Goal: Task Accomplishment & Management: Complete application form

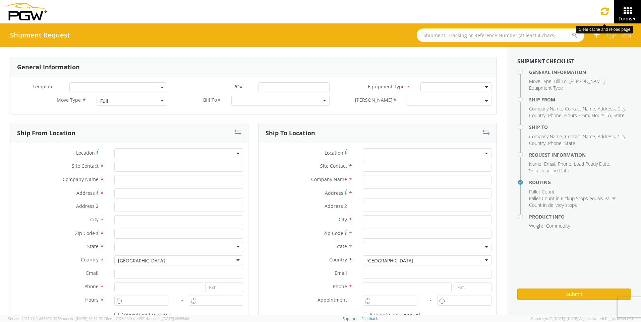
click at [606, 9] on icon at bounding box center [605, 11] width 8 height 9
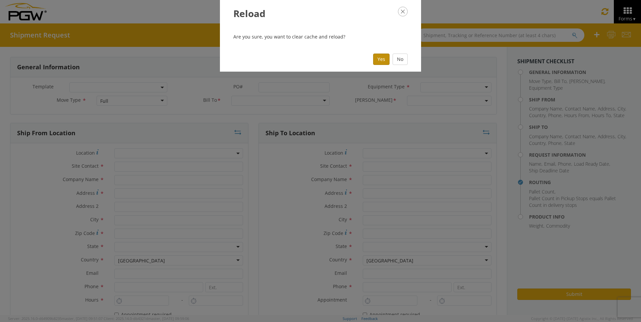
click at [381, 60] on button "Yes" at bounding box center [381, 59] width 16 height 11
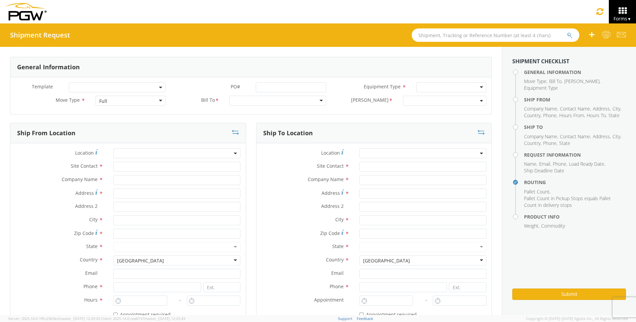
click at [159, 104] on div "Full" at bounding box center [131, 101] width 70 height 10
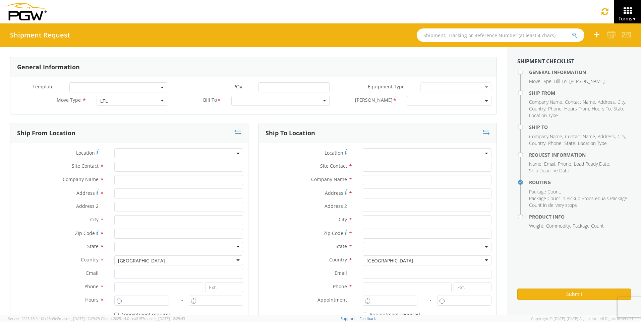
click at [321, 101] on div at bounding box center [280, 101] width 98 height 10
click at [250, 100] on div at bounding box center [280, 101] width 98 height 10
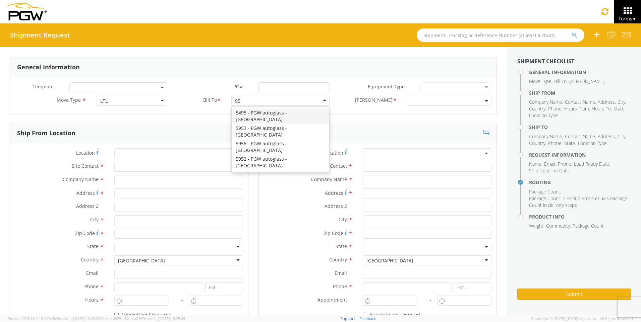
type input "952"
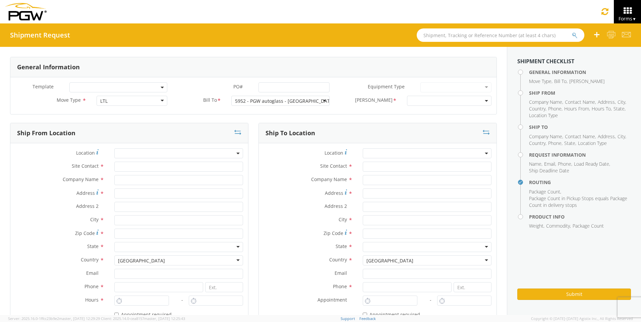
click at [445, 103] on span at bounding box center [449, 101] width 84 height 10
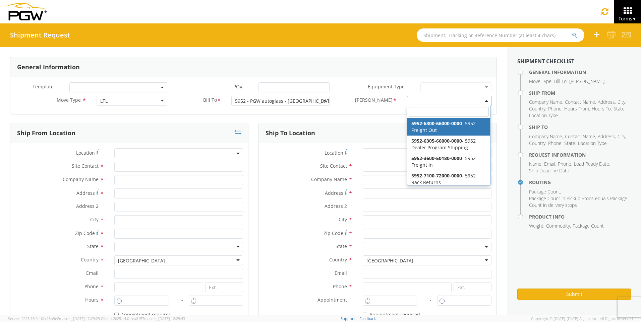
click at [485, 100] on b at bounding box center [486, 101] width 3 height 2
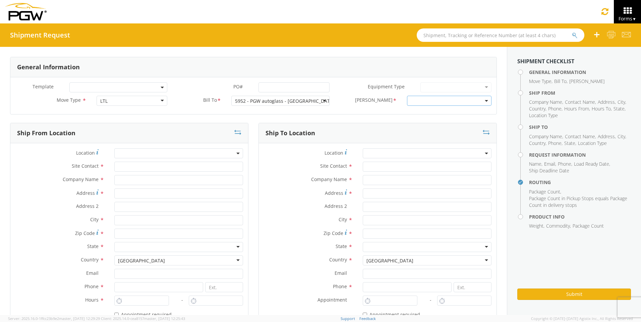
click at [483, 100] on span at bounding box center [449, 101] width 84 height 10
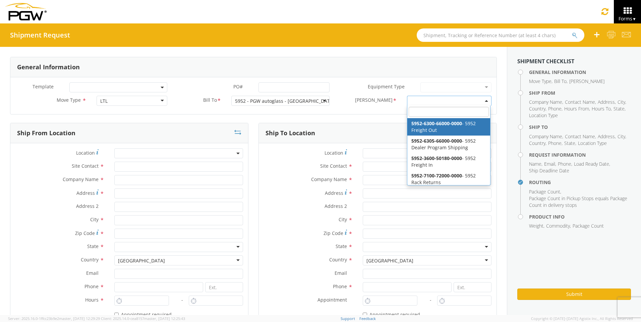
select select "5952-6300-66000-0000"
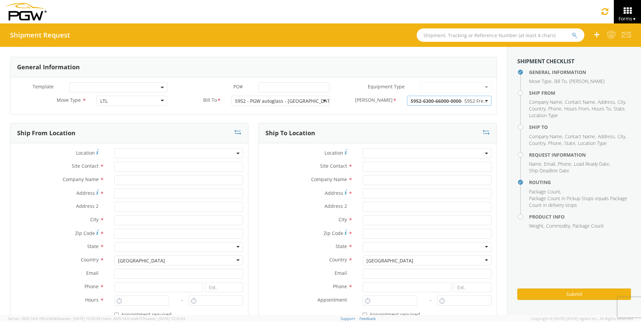
click at [148, 155] on span at bounding box center [178, 153] width 129 height 10
click at [149, 165] on input "search" at bounding box center [178, 165] width 124 height 10
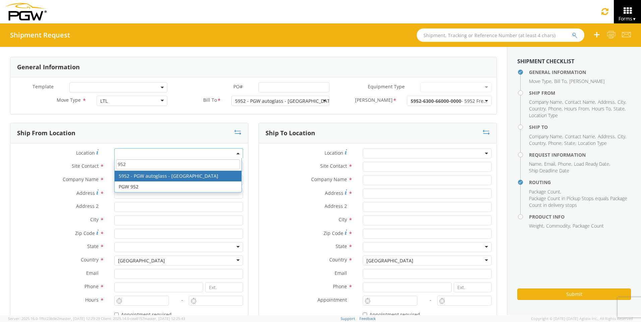
type input "952"
type input "5952 Branch Manager"
type input "5952 - PGW autoglass - [GEOGRAPHIC_DATA]"
type input "575 Seaborne Avenue"
type input "Suite 3135"
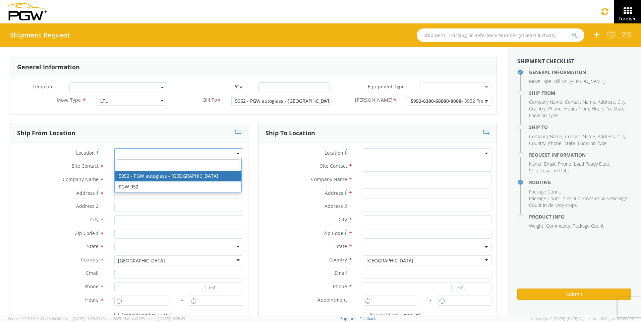
type input "Port Coquitlam"
type input "V3B0M3"
type input "lkqsp_o_pm_5952@pgwag.com"
type input "604-941-8910"
type input "22"
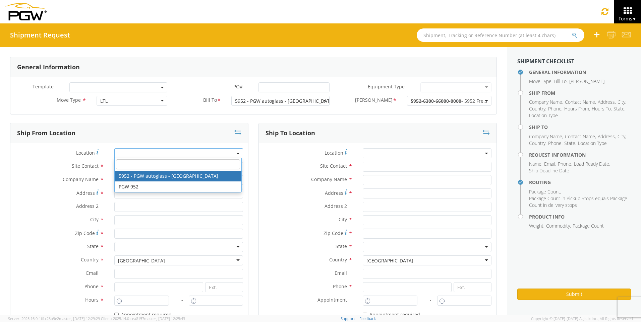
type input "9:00 AM"
type input "2:00 PM"
select select "28525"
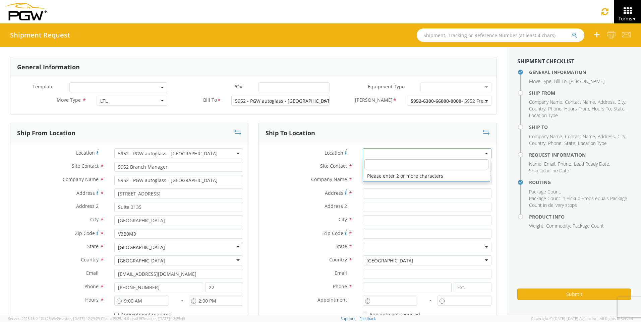
click at [395, 154] on span at bounding box center [427, 153] width 129 height 10
click at [388, 166] on input "search" at bounding box center [426, 165] width 124 height 10
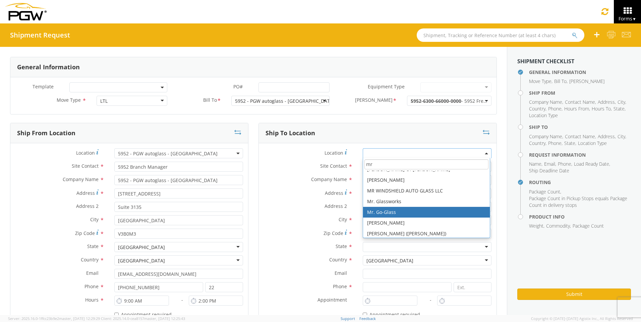
scroll to position [40, 0]
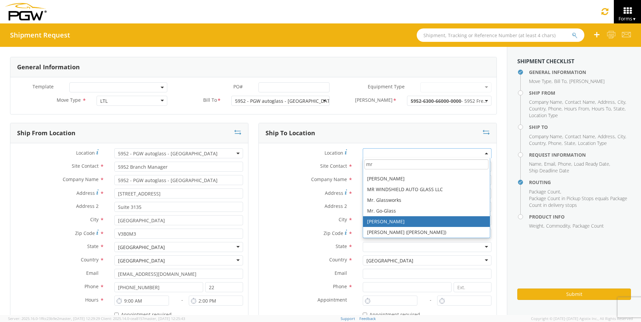
type input "mr"
select select "-47233434"
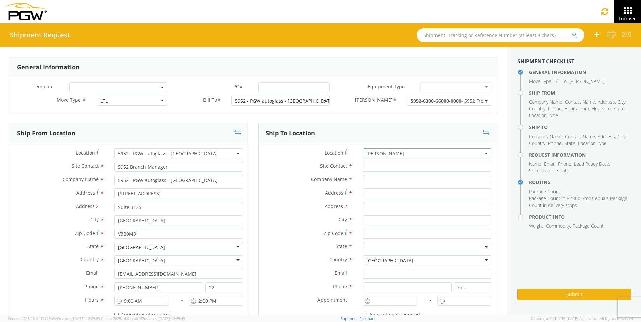
type input "Shipping Receiving"
type input "MR. OTTO GLASS"
type input "260E NORTH BROADWAY"
type input "Williams Lake"
type input "V2G2X9"
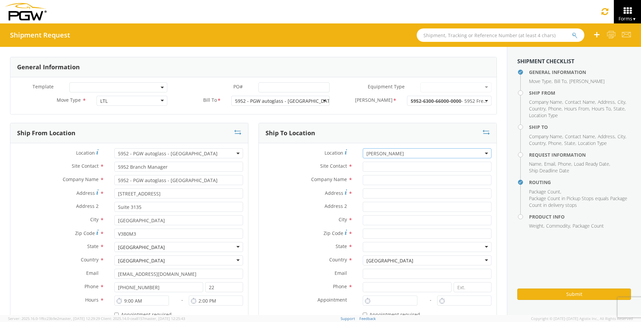
type input "555-555-5555"
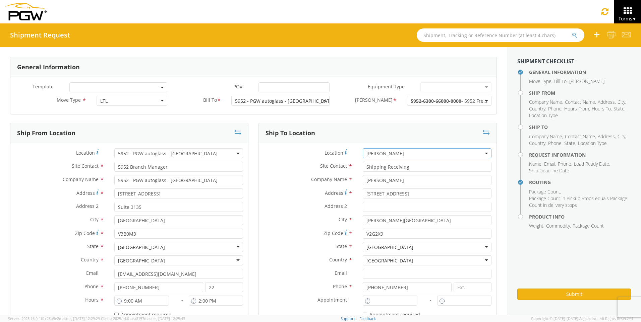
click at [445, 153] on span "MR. OTTO GLASS" at bounding box center [426, 153] width 121 height 6
click at [375, 161] on input "search" at bounding box center [426, 165] width 124 height 10
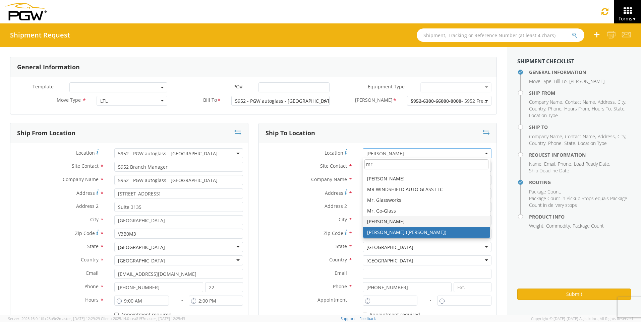
scroll to position [0, 0]
type input "mr"
type input "Shipper Receiver"
type input "MR. OTTO GLASS (STEVE)"
type input "104 5TH STREET"
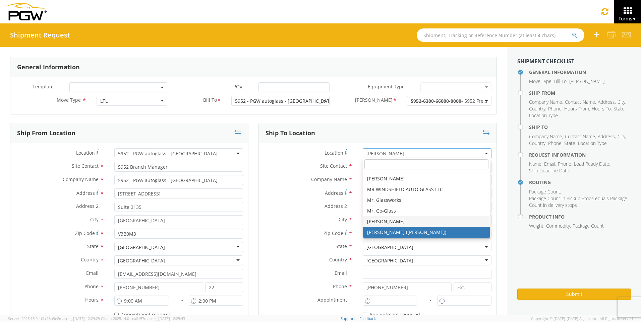
type input "MILE HOUSE"
type input "V0K 2E0"
select select "-136853328"
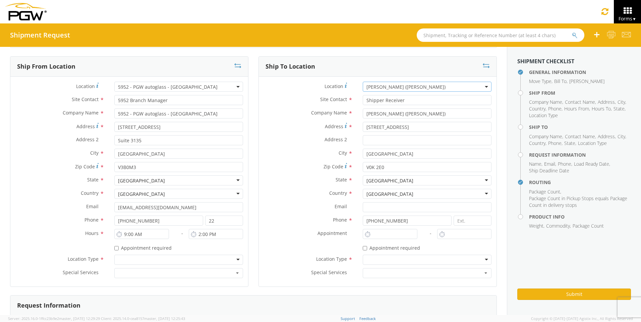
scroll to position [67, 0]
click at [236, 260] on div at bounding box center [178, 260] width 129 height 10
click at [209, 272] on button "button" at bounding box center [178, 273] width 129 height 10
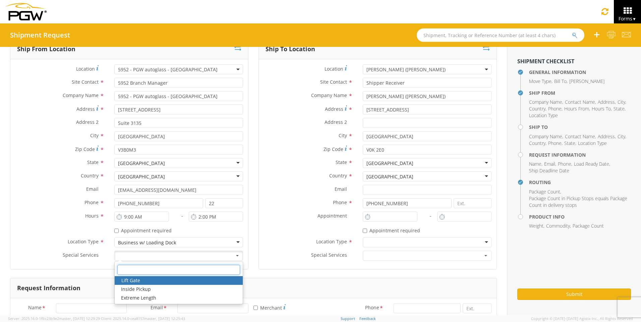
scroll to position [101, 0]
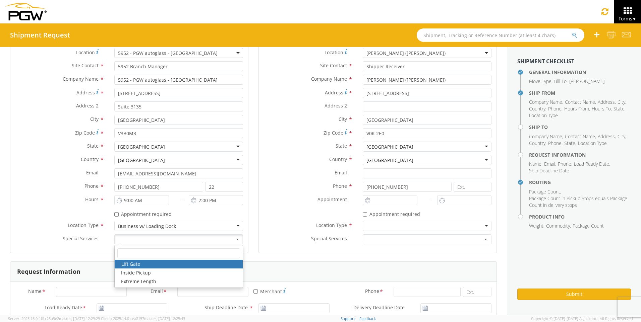
click at [249, 227] on div "Ship From Location Location * 5952 - PGW autoglass - Coquitlam 5952 - PGW autog…" at bounding box center [129, 141] width 248 height 239
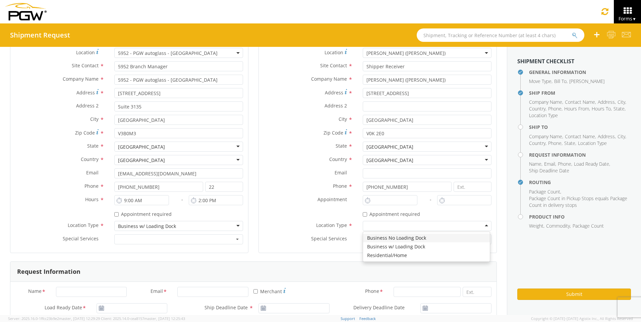
click at [428, 231] on div at bounding box center [427, 226] width 129 height 10
click at [333, 263] on div "Request Information" at bounding box center [253, 272] width 486 height 20
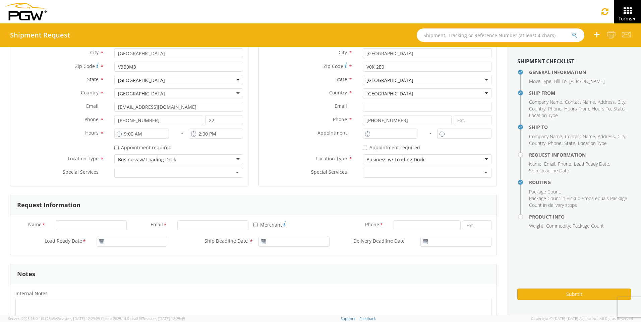
scroll to position [168, 0]
click at [63, 225] on input "Name *" at bounding box center [91, 225] width 71 height 10
type input "Darryl Castro"
type input "PGW Coquitlam 952"
type input "dcastro@pgwautoglass.com"
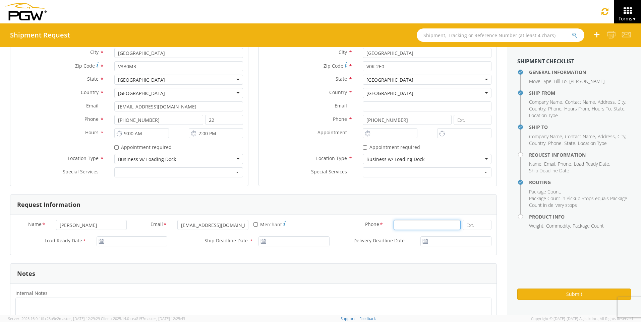
type input "6049418910"
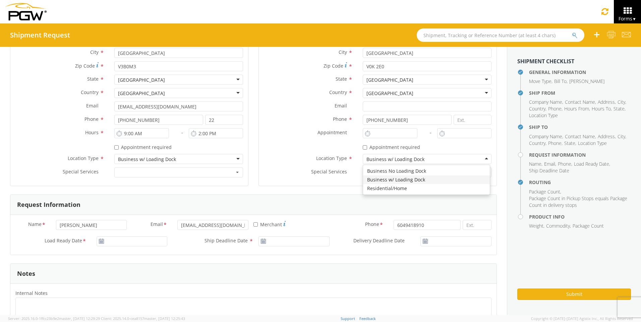
type input "PGW Coquitlam 952"
click at [99, 243] on use at bounding box center [101, 241] width 5 height 5
click at [100, 242] on use at bounding box center [101, 241] width 5 height 5
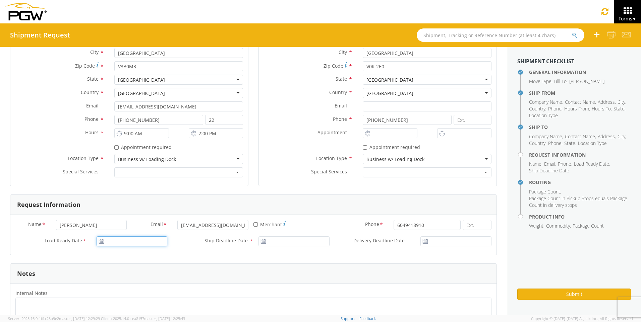
type input "08/13/2025"
click at [138, 241] on input "08/13/2025" at bounding box center [132, 242] width 71 height 10
click at [139, 200] on td "13" at bounding box center [142, 199] width 14 height 10
click at [264, 241] on input "Ship Deadline Date *" at bounding box center [293, 242] width 71 height 10
type input "08/13/2025"
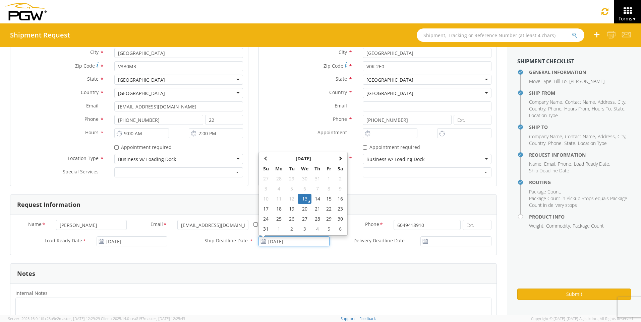
click at [306, 199] on td "13" at bounding box center [305, 199] width 14 height 10
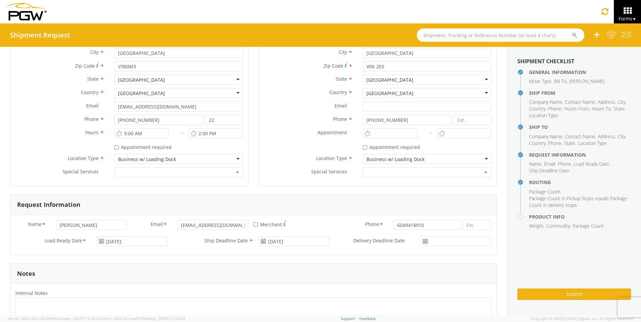
click at [422, 240] on icon at bounding box center [425, 241] width 6 height 5
click at [455, 241] on input "Delivery Deadline Date *" at bounding box center [455, 242] width 71 height 10
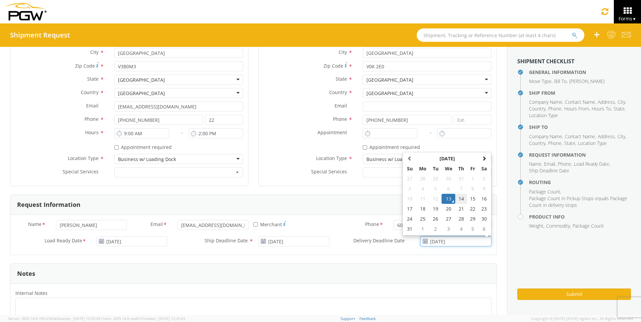
click at [459, 200] on td "14" at bounding box center [461, 199] width 12 height 10
type input "08/14/2025"
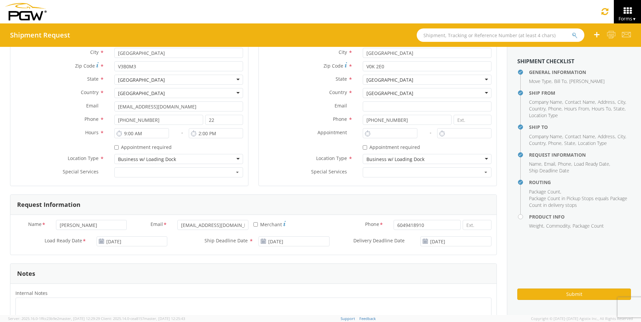
click at [409, 252] on div "Name * Darryl Castro Email * dcastro@pgwautoglass.com * Merchant Phone * 604941…" at bounding box center [253, 235] width 486 height 40
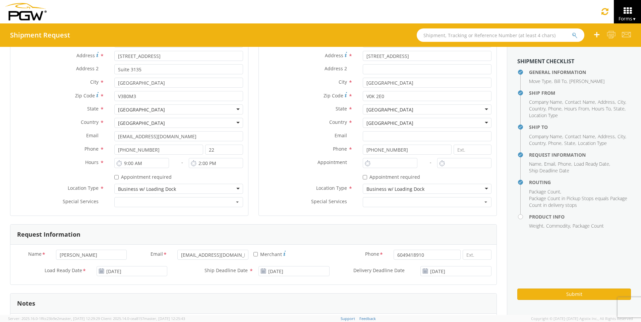
scroll to position [134, 0]
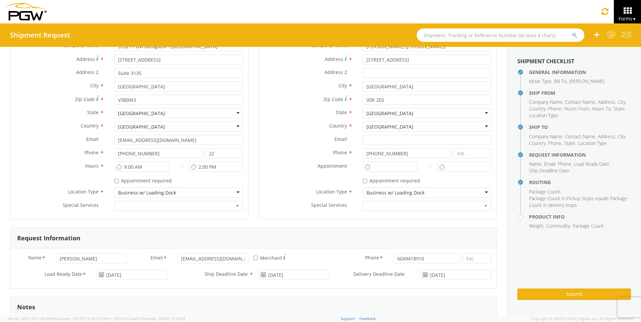
click at [481, 193] on div "Business w/ Loading Dock" at bounding box center [427, 193] width 129 height 10
click at [367, 220] on div "Ship To Location Location * MR. OTTO GLASS MR. OTTO GLASS (STEVE) MR. OTTO GLAS…" at bounding box center [377, 108] width 238 height 239
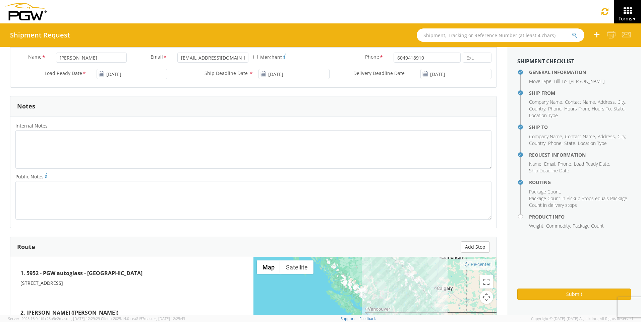
scroll to position [436, 0]
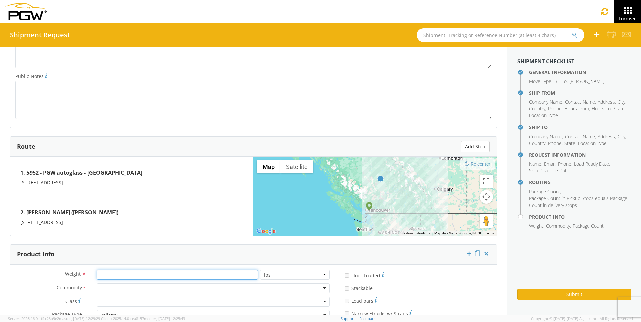
click at [180, 277] on input "number" at bounding box center [178, 275] width 162 height 10
type input "475"
click at [169, 294] on div "Commodity * Adhesives / Glues Aquapel Aquapel - T/L only Attachments / Hardware…" at bounding box center [172, 290] width 324 height 13
click at [170, 291] on div at bounding box center [213, 289] width 233 height 10
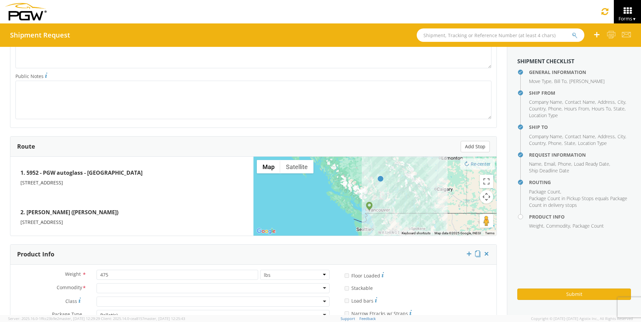
click at [216, 291] on div at bounding box center [213, 289] width 233 height 10
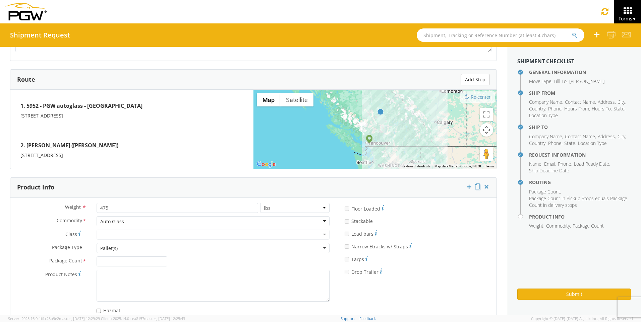
click at [138, 236] on div at bounding box center [213, 235] width 233 height 10
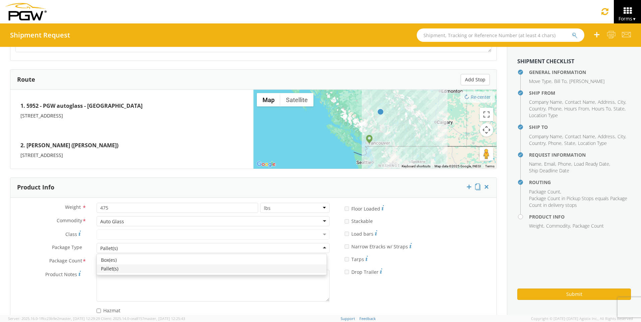
click at [285, 249] on div "Pallet(s)" at bounding box center [213, 248] width 233 height 10
click at [161, 269] on div "Weight * 475 lbs kgs Commodity * Auto Glass Auto Glass Adhesives / Glues Aquape…" at bounding box center [172, 260] width 324 height 115
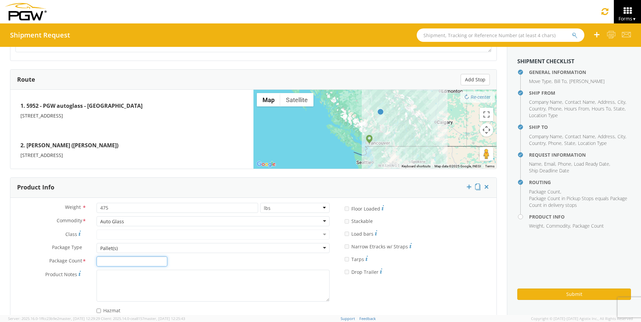
click at [137, 264] on input "Package Count *" at bounding box center [132, 262] width 71 height 10
type input "1"
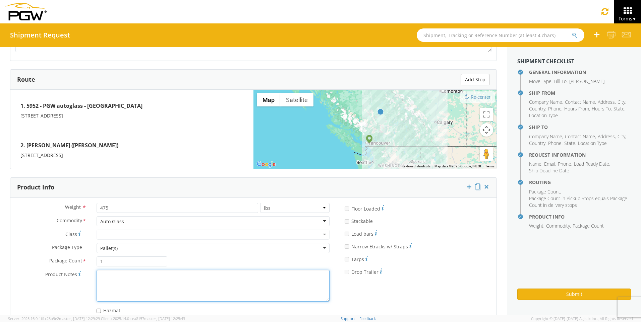
click at [136, 289] on textarea "Product Notes *" at bounding box center [213, 286] width 233 height 32
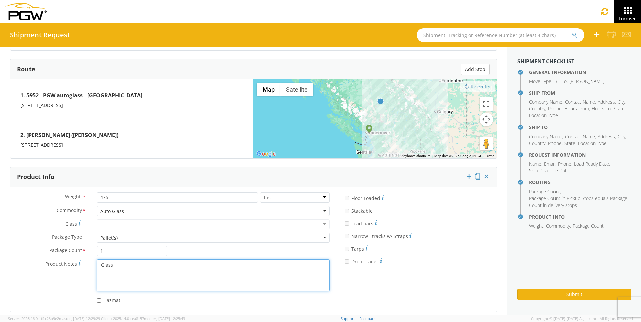
scroll to position [519, 0]
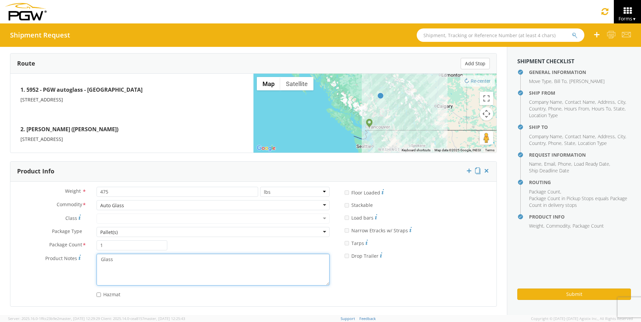
type textarea "Glass"
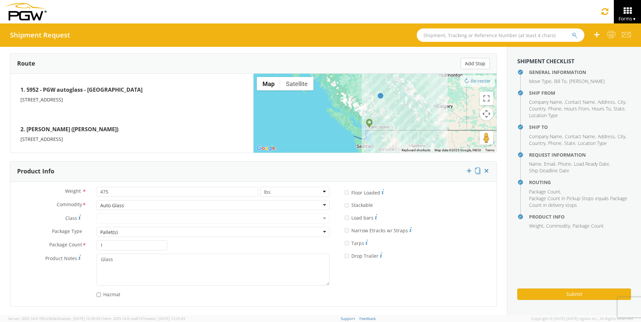
click at [451, 261] on div "* Drop Trailer" at bounding box center [415, 256] width 152 height 13
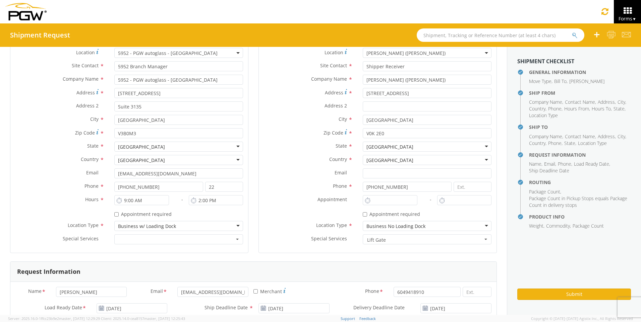
scroll to position [0, 0]
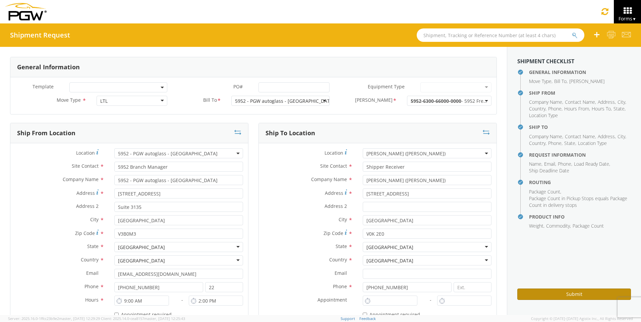
click at [574, 296] on button "Submit" at bounding box center [574, 294] width 114 height 11
